Goal: Transaction & Acquisition: Book appointment/travel/reservation

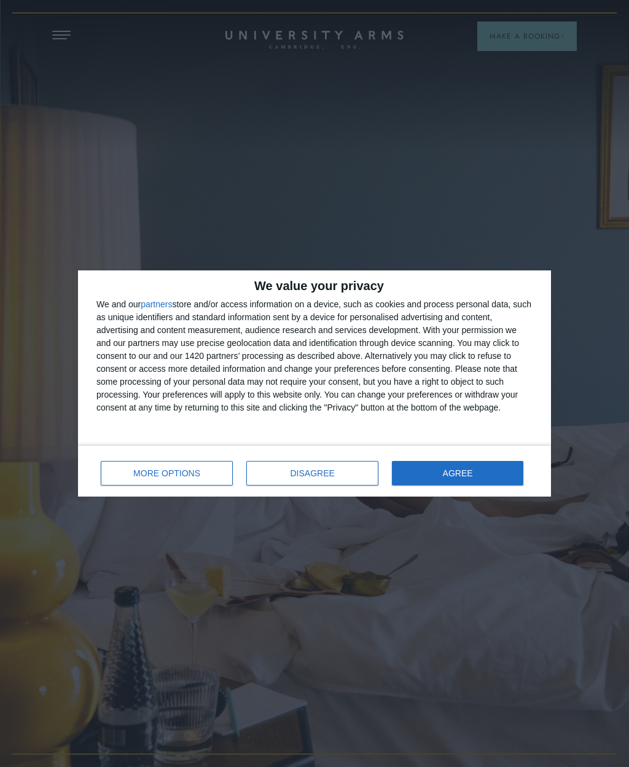
click at [442, 475] on button "AGREE" at bounding box center [457, 473] width 131 height 25
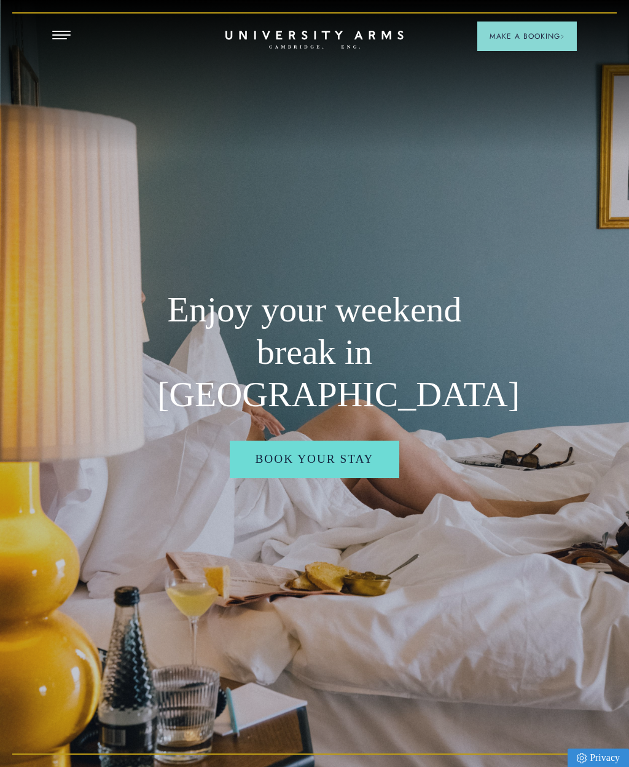
click at [475, 58] on header "Stay Suites Superior Rooms Classic Rooms Cosy Rooms Dine Restaurant Bar Afterno…" at bounding box center [314, 34] width 629 height 68
click at [501, 28] on button "Make a Booking" at bounding box center [527, 35] width 100 height 29
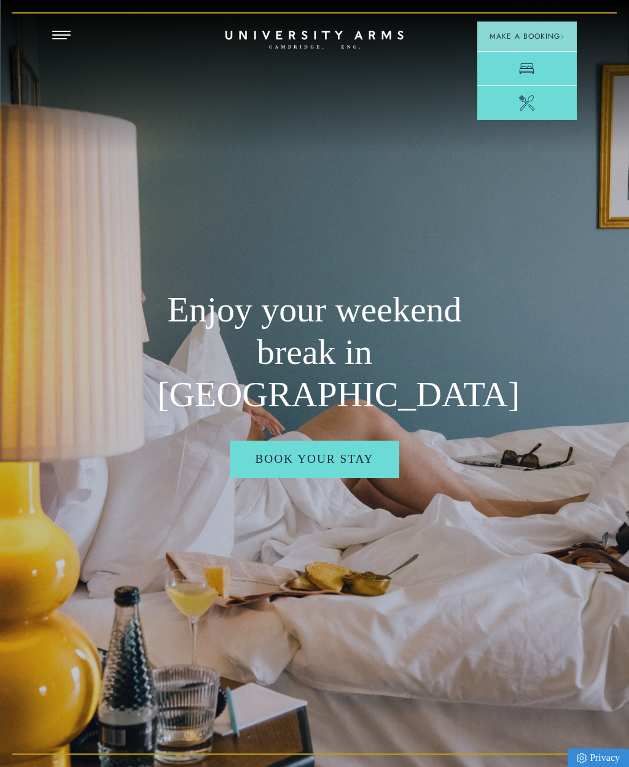
click at [504, 66] on link "Room" at bounding box center [527, 68] width 100 height 34
click at [275, 459] on link "Book your stay" at bounding box center [315, 458] width 170 height 37
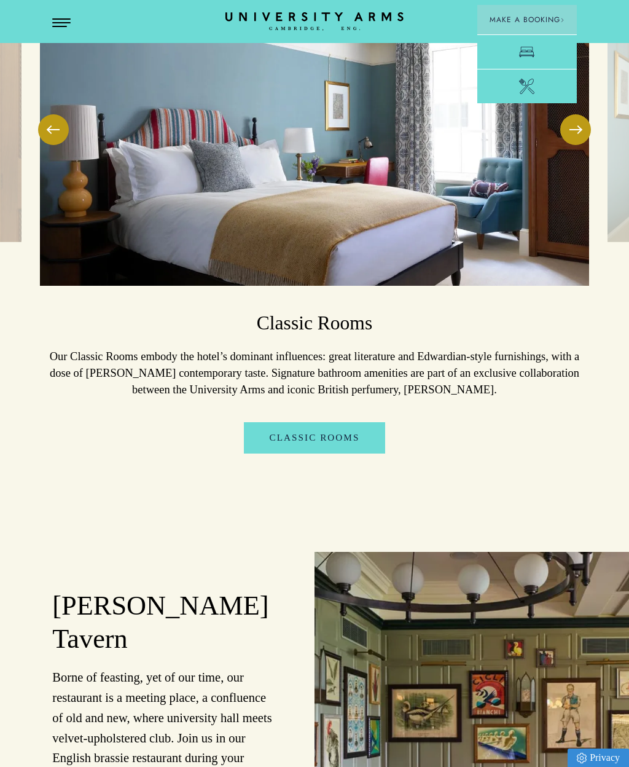
scroll to position [2123, 0]
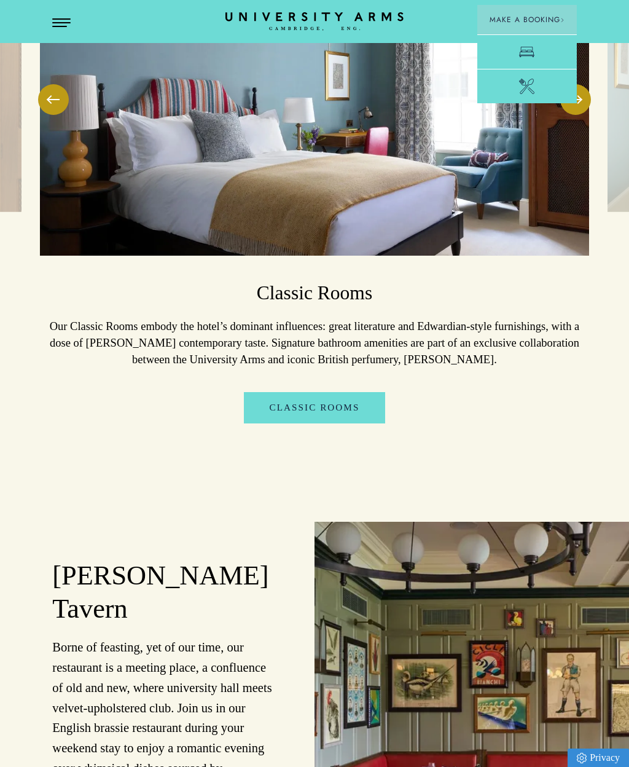
click at [75, 449] on div "The perfect weekend break in [GEOGRAPHIC_DATA] Escape to the charming city of […" at bounding box center [314, 317] width 629 height 3150
click at [285, 394] on link "Classic Rooms" at bounding box center [315, 407] width 142 height 31
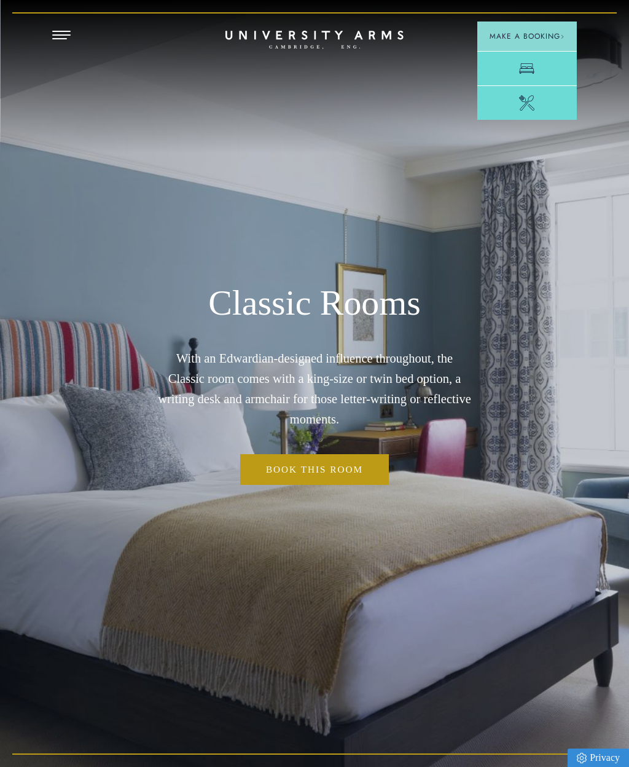
click at [295, 485] on link "Book this room" at bounding box center [314, 469] width 149 height 31
click at [61, 33] on button "Open Menu" at bounding box center [61, 36] width 18 height 10
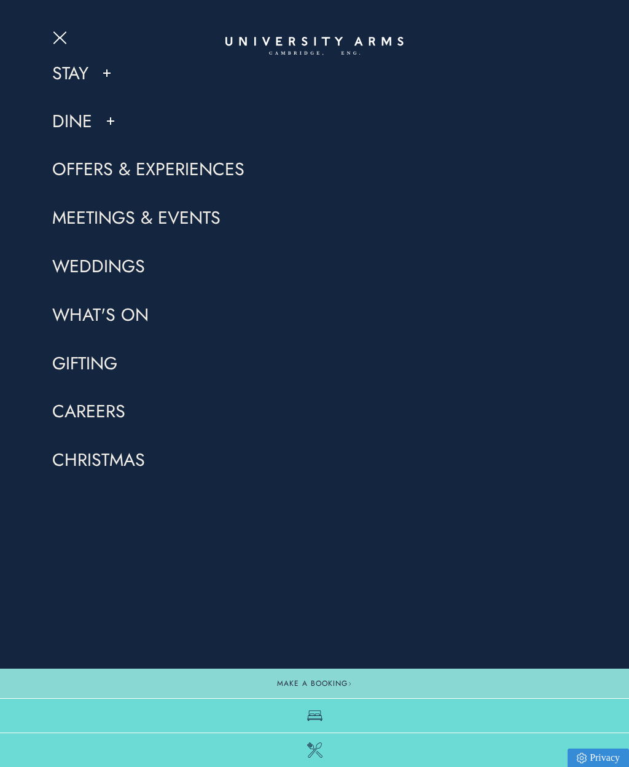
click at [67, 72] on link "Stay" at bounding box center [70, 72] width 36 height 23
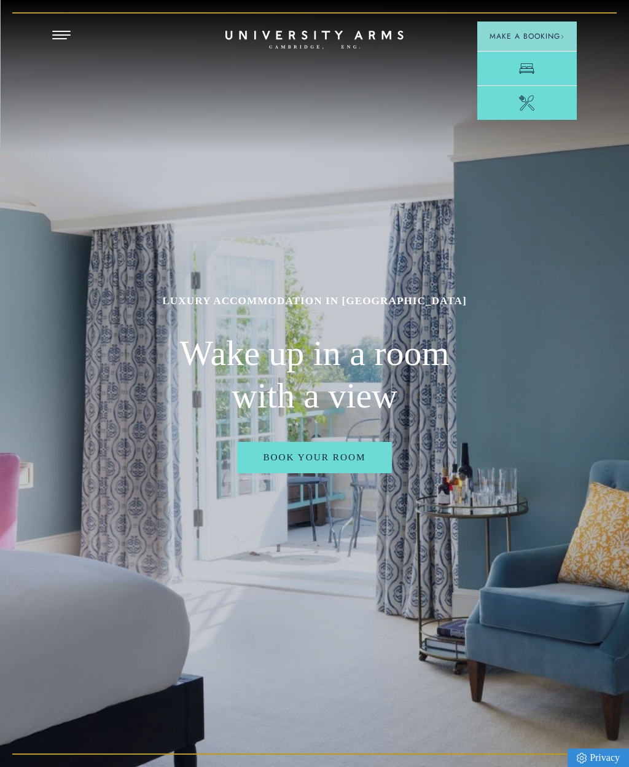
click at [288, 473] on link "Book Your Room" at bounding box center [314, 457] width 154 height 31
